Goal: Task Accomplishment & Management: Complete application form

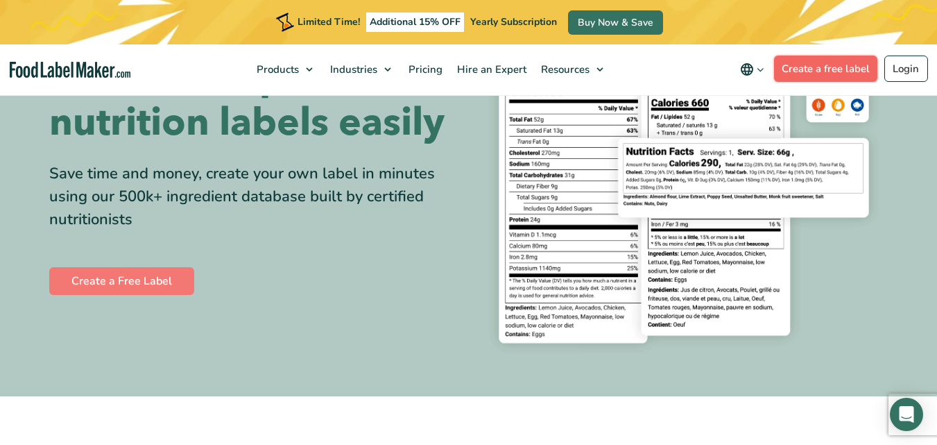
click at [816, 73] on link "Create a free label" at bounding box center [826, 68] width 104 height 26
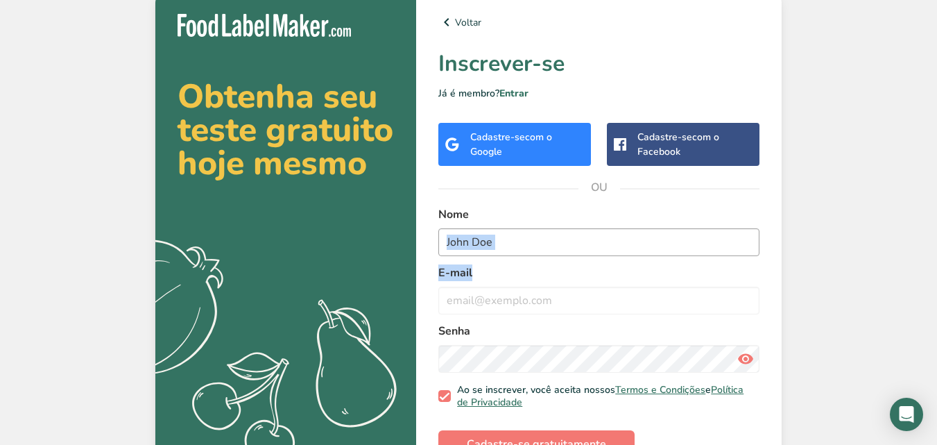
click at [630, 252] on form "Nome E-mail Senha Ao se inscrever, você aceita nossos Termos e Condições e Polí…" at bounding box center [598, 332] width 321 height 252
click at [630, 252] on input "text" at bounding box center [598, 242] width 321 height 28
type input "ketlyn melo oliveira"
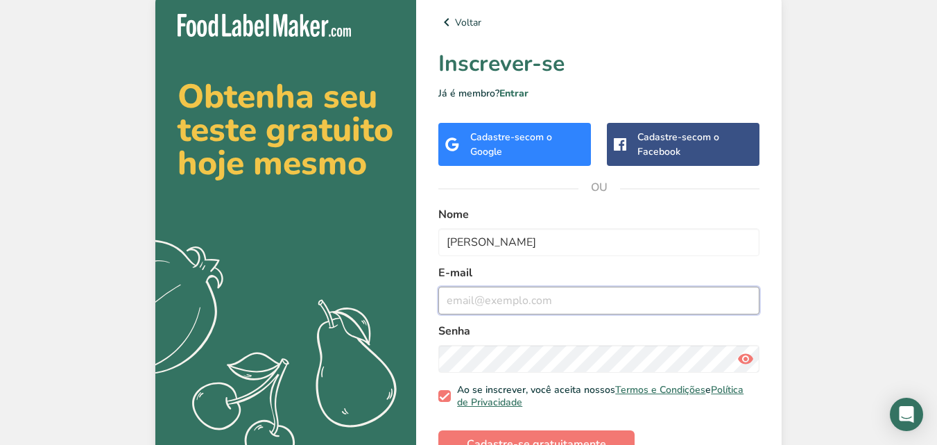
click at [628, 293] on input "email" at bounding box center [598, 300] width 321 height 28
type input "ketlynmello96@gmail.com"
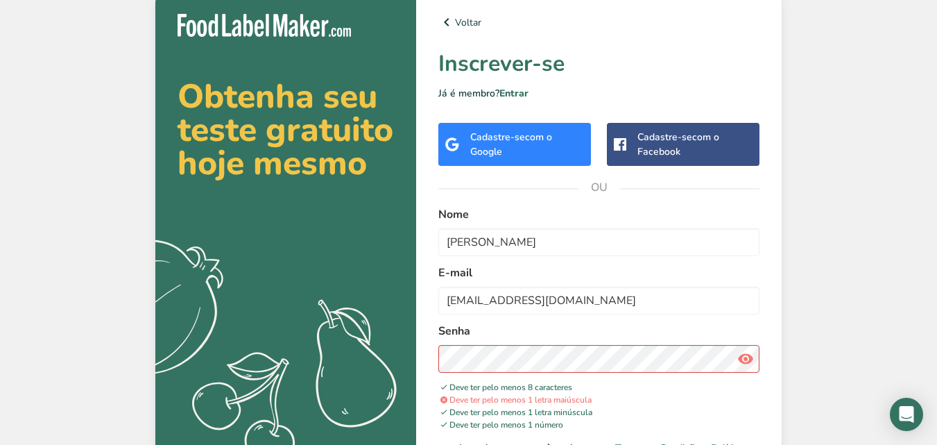
click at [740, 355] on icon at bounding box center [745, 358] width 17 height 25
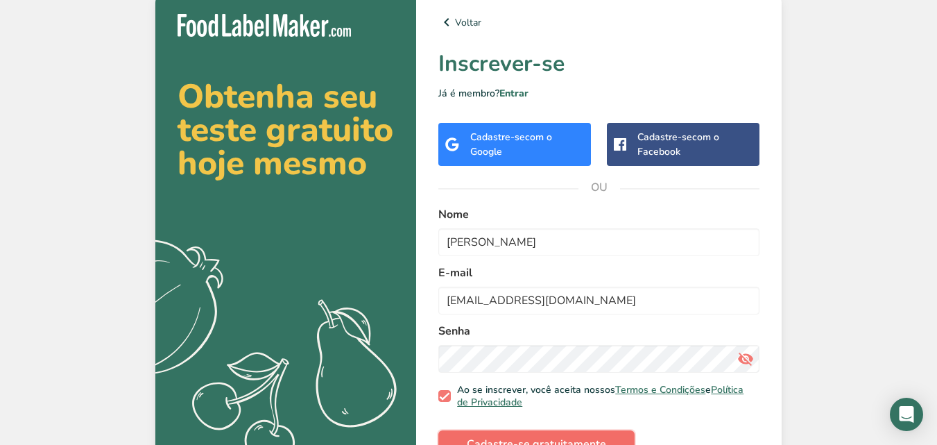
click at [497, 442] on font "Cadastre-se gratuitamente" at bounding box center [536, 443] width 139 height 15
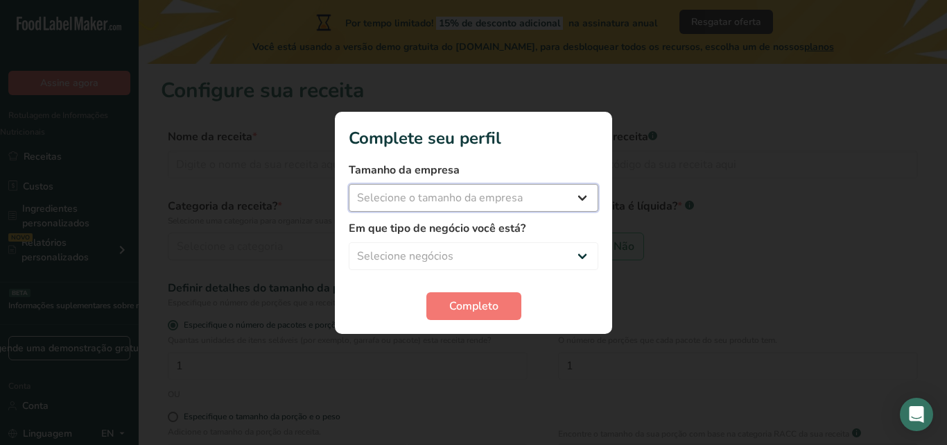
click at [463, 203] on select "Selecione o tamanho da empresa Fewer than 10 Employees 10 to 50 Employees 51 to…" at bounding box center [474, 198] width 250 height 28
select select "2"
click at [349, 184] on select "Selecione o tamanho da empresa Fewer than 10 Employees 10 to 50 Employees 51 to…" at bounding box center [474, 198] width 250 height 28
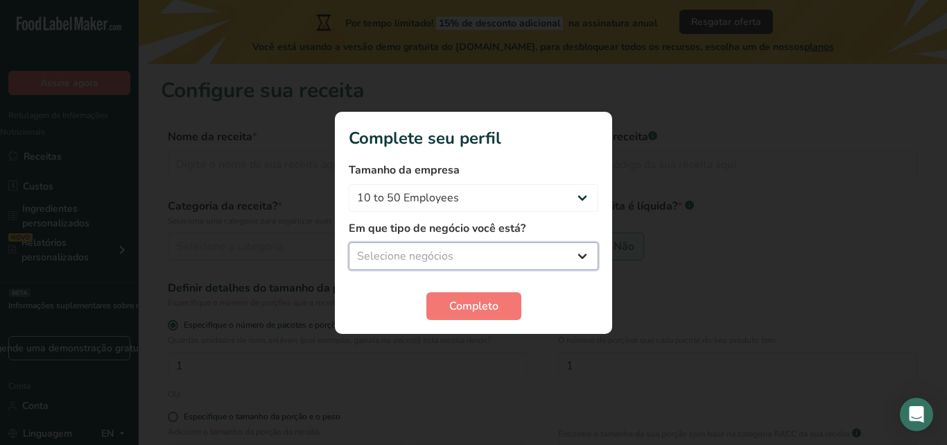
click at [441, 251] on select "Selecione negócios Packaged Food Manufacturer Restaurant & Cafe Bakery Meal Pla…" at bounding box center [474, 256] width 250 height 28
select select "5"
click at [349, 242] on select "Selecione negócios Packaged Food Manufacturer Restaurant & Cafe Bakery Meal Pla…" at bounding box center [474, 256] width 250 height 28
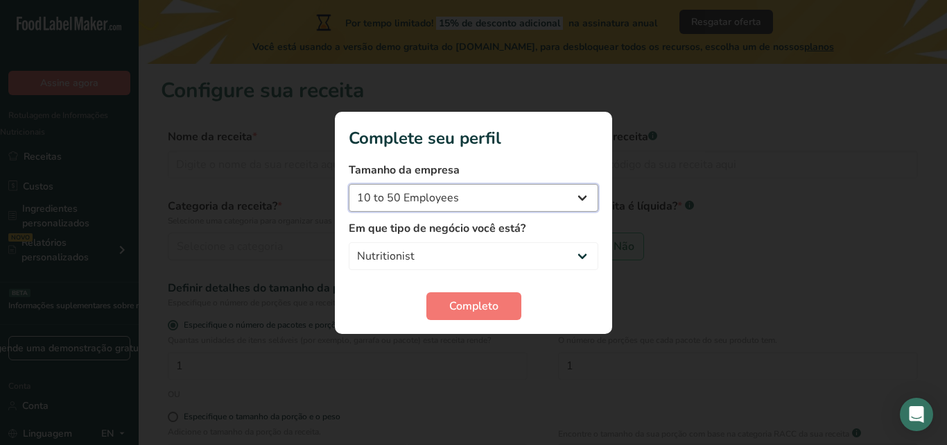
click at [566, 211] on select "Fewer than 10 Employees 10 to 50 Employees 51 to 500 Employees Over 500 Employe…" at bounding box center [474, 198] width 250 height 28
select select "3"
click at [349, 184] on select "Fewer than 10 Employees 10 to 50 Employees 51 to 500 Employees Over 500 Employe…" at bounding box center [474, 198] width 250 height 28
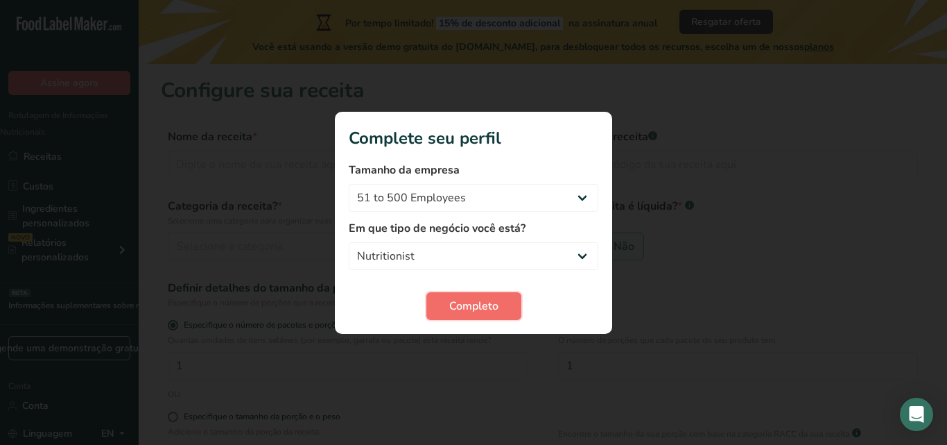
click at [455, 301] on font "Completo" at bounding box center [473, 305] width 49 height 15
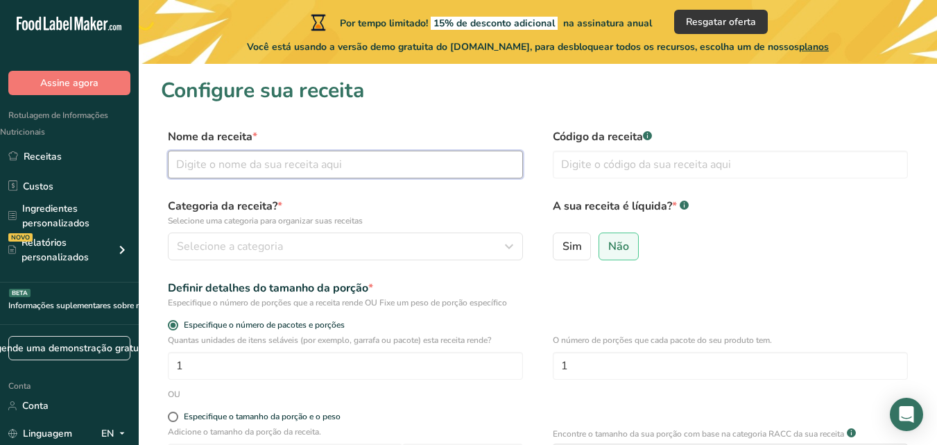
click at [284, 157] on input "text" at bounding box center [345, 164] width 355 height 28
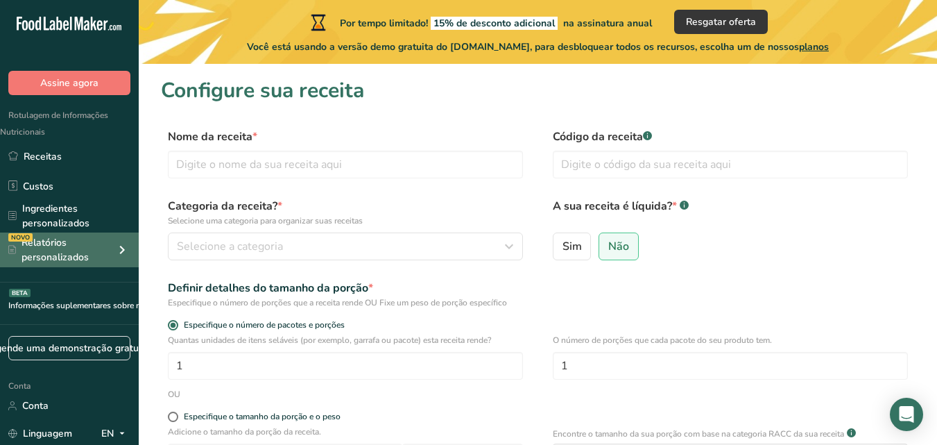
click at [55, 257] on font "Relatórios personalizados" at bounding box center [54, 250] width 67 height 28
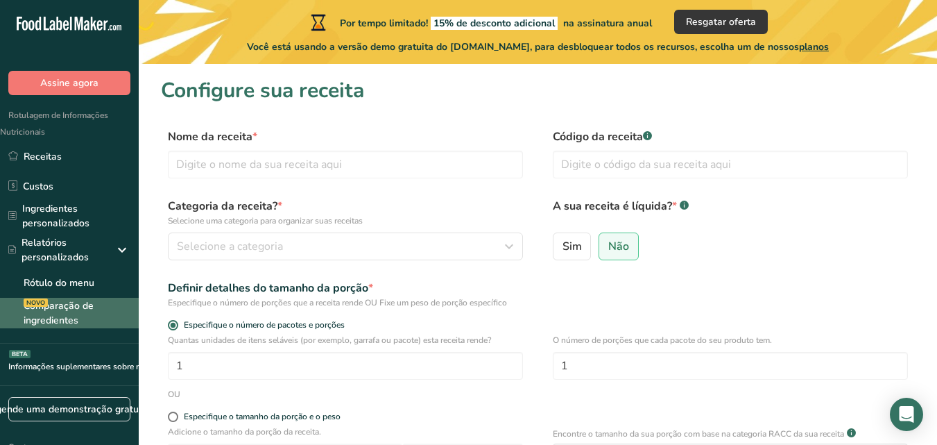
click at [61, 306] on font "Comparação de ingredientes" at bounding box center [59, 313] width 70 height 28
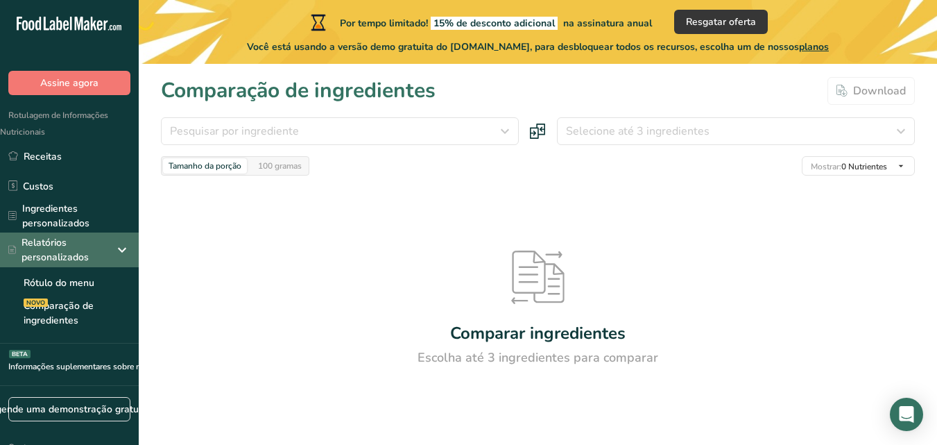
click at [55, 238] on font "Relatórios personalizados" at bounding box center [54, 250] width 67 height 28
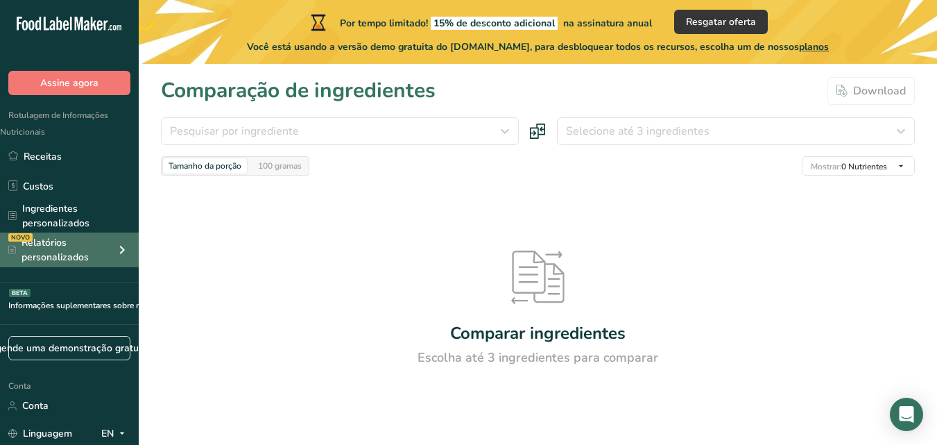
click at [55, 238] on font "Relatórios personalizados" at bounding box center [54, 250] width 67 height 28
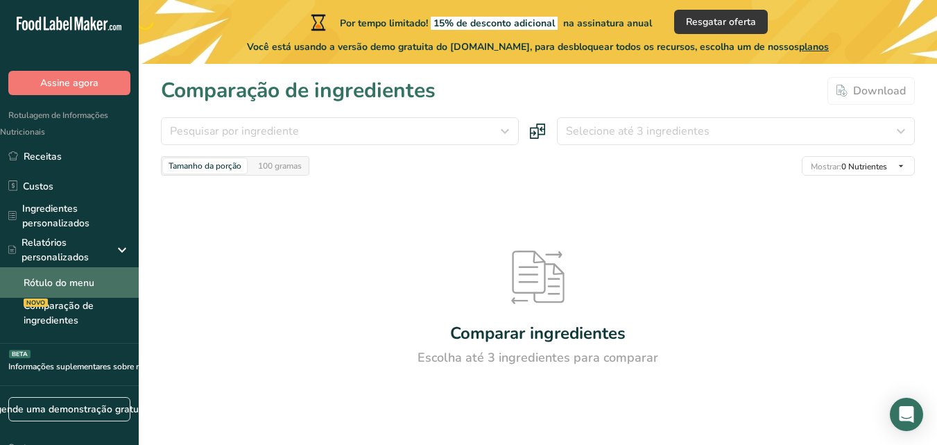
click at [56, 277] on font "Rótulo do menu" at bounding box center [59, 282] width 71 height 13
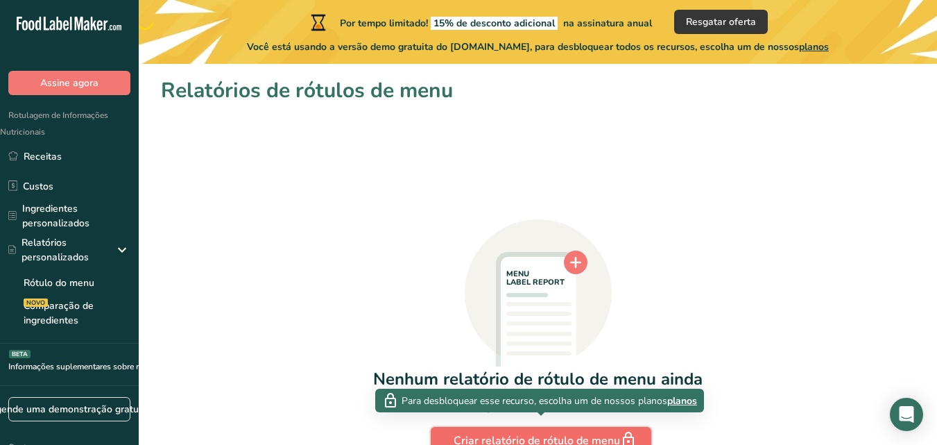
click at [574, 439] on font "Criar relatório de rótulo de menu" at bounding box center [537, 440] width 166 height 15
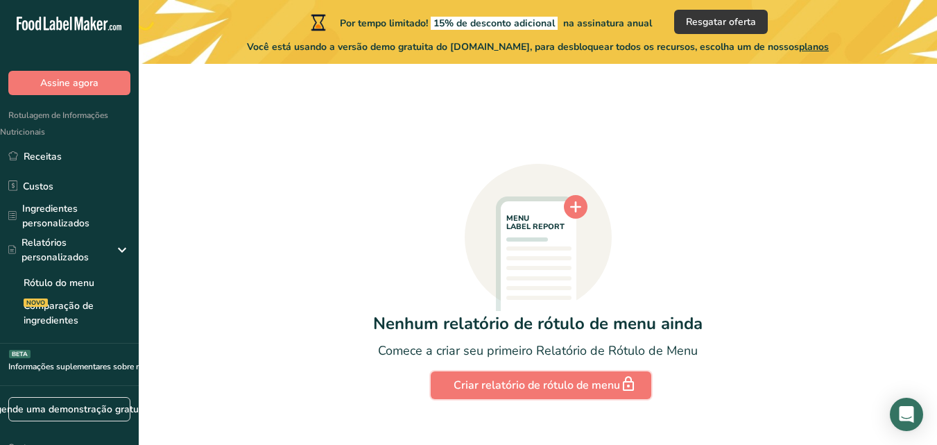
scroll to position [76, 0]
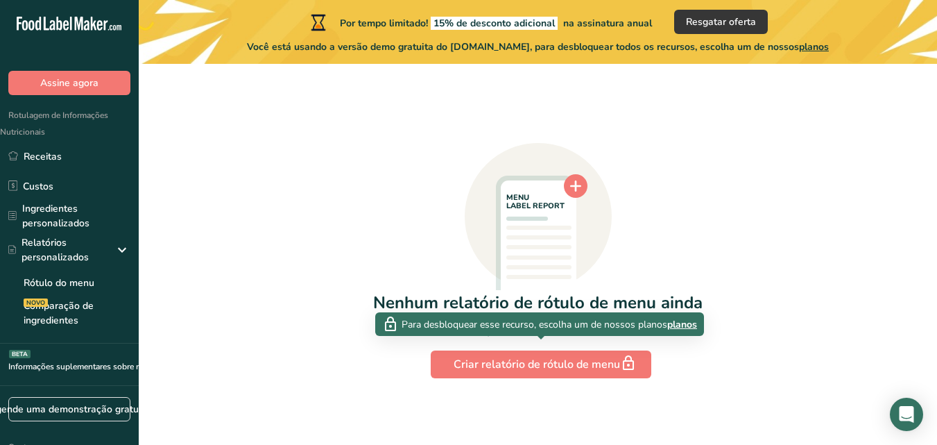
click at [695, 326] on font "planos" at bounding box center [682, 324] width 30 height 13
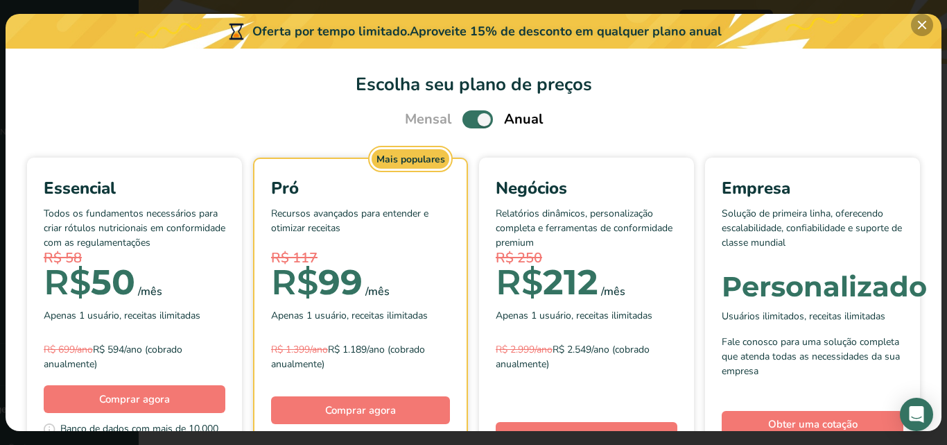
click at [912, 24] on button "Escolha seu plano de preços modal" at bounding box center [922, 25] width 22 height 22
